Goal: Task Accomplishment & Management: Use online tool/utility

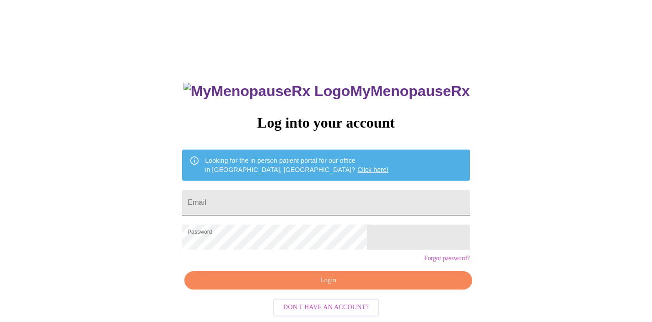
click at [301, 204] on input "Email" at bounding box center [325, 203] width 287 height 26
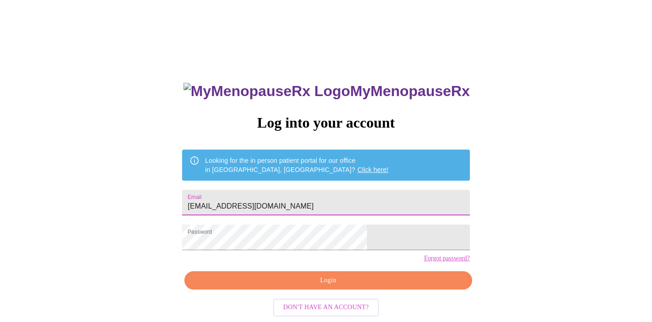
type input "[EMAIL_ADDRESS][DOMAIN_NAME]"
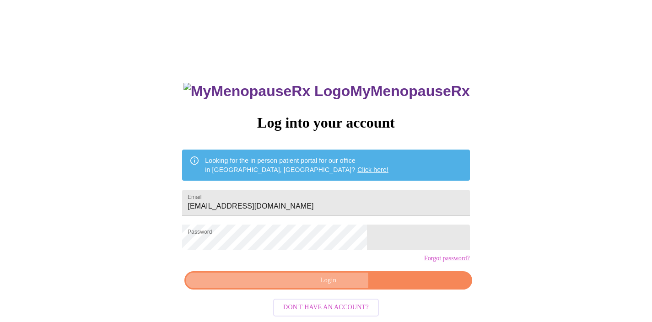
click at [276, 286] on span "Login" at bounding box center [328, 280] width 266 height 11
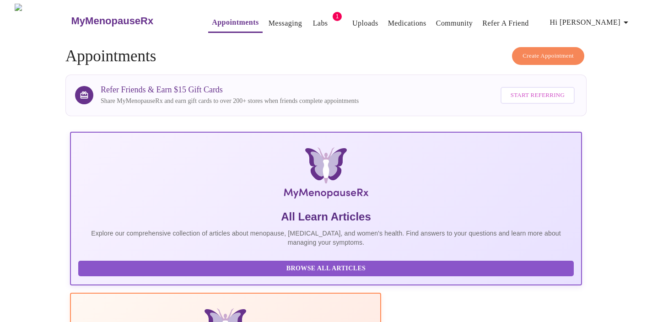
click at [313, 21] on link "Labs" at bounding box center [320, 23] width 15 height 13
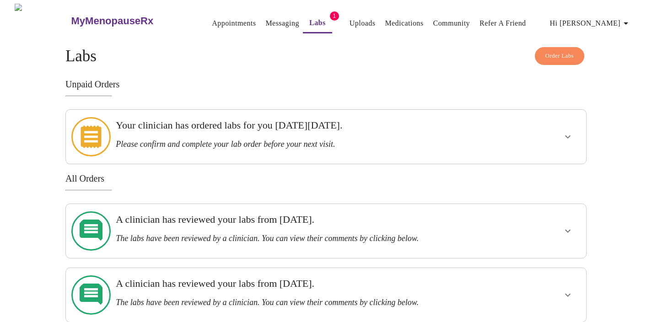
click at [568, 135] on icon "show more" at bounding box center [567, 136] width 5 height 3
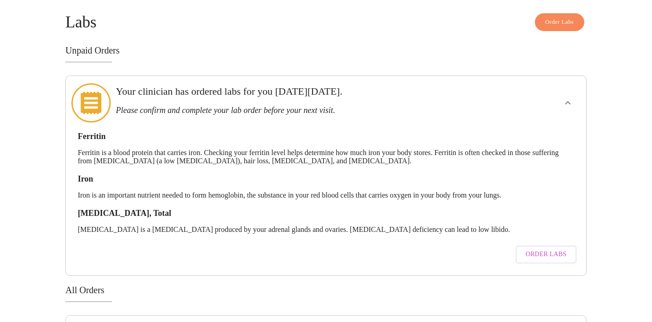
scroll to position [65, 0]
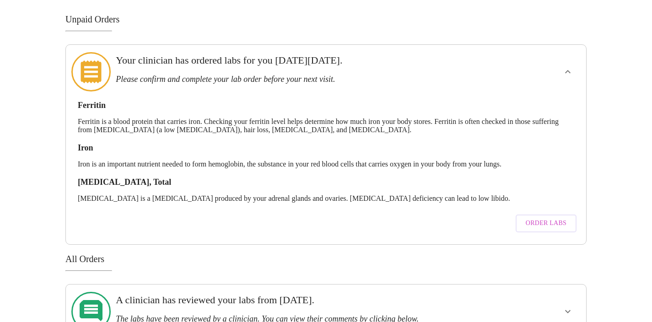
click at [549, 218] on span "Order Labs" at bounding box center [545, 223] width 41 height 11
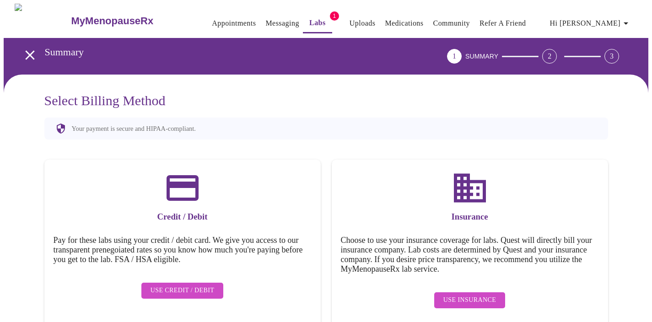
scroll to position [12, 0]
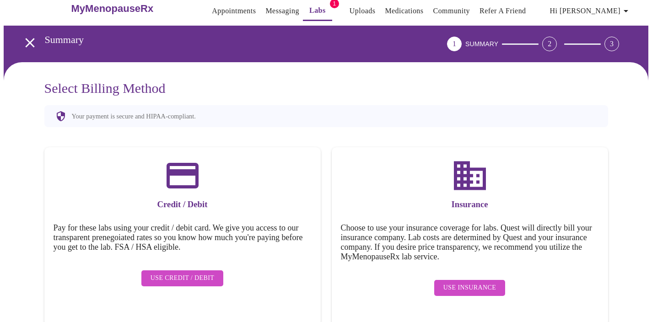
click at [482, 282] on span "Use Insurance" at bounding box center [469, 287] width 53 height 11
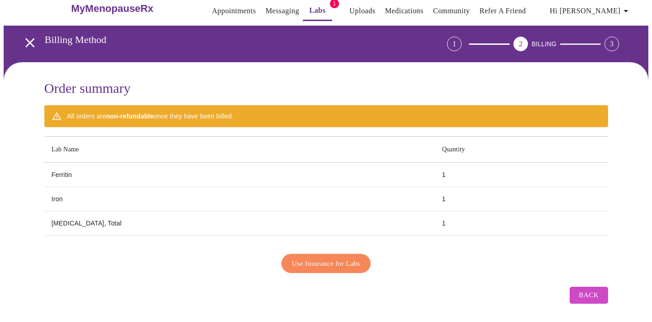
click at [299, 261] on span "Use Insurance for Labs" at bounding box center [326, 263] width 68 height 12
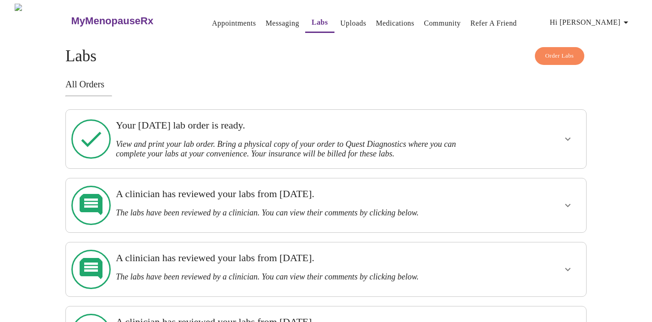
click at [560, 138] on button "show more" at bounding box center [568, 139] width 22 height 22
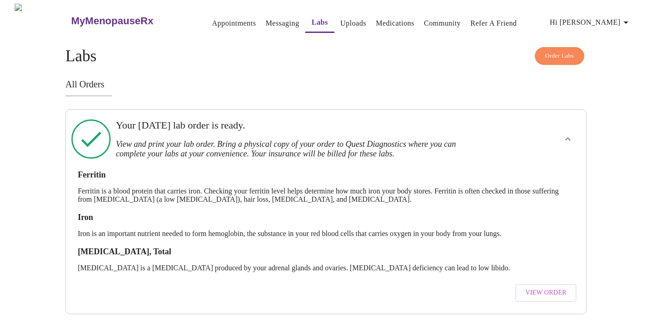
scroll to position [80, 0]
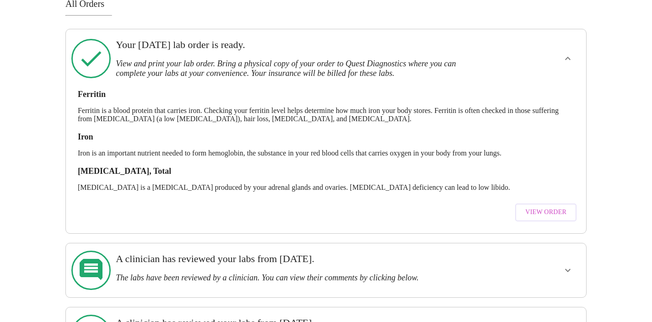
click at [551, 207] on span "View Order" at bounding box center [545, 212] width 41 height 11
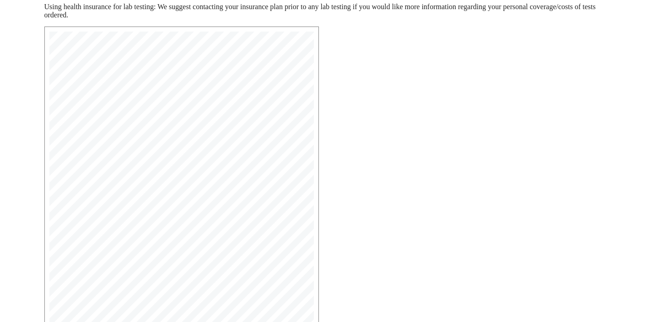
scroll to position [241, 0]
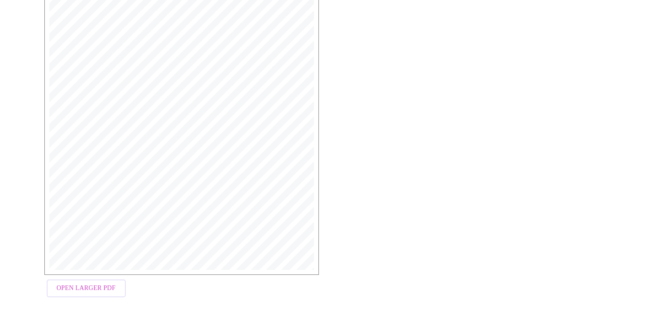
click at [89, 287] on span "Open Larger PDF" at bounding box center [86, 288] width 59 height 11
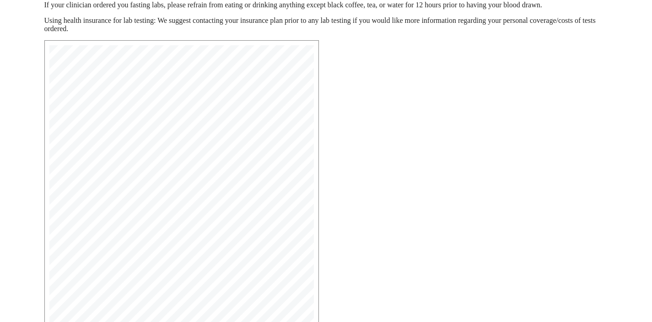
scroll to position [0, 0]
